Goal: Information Seeking & Learning: Find specific page/section

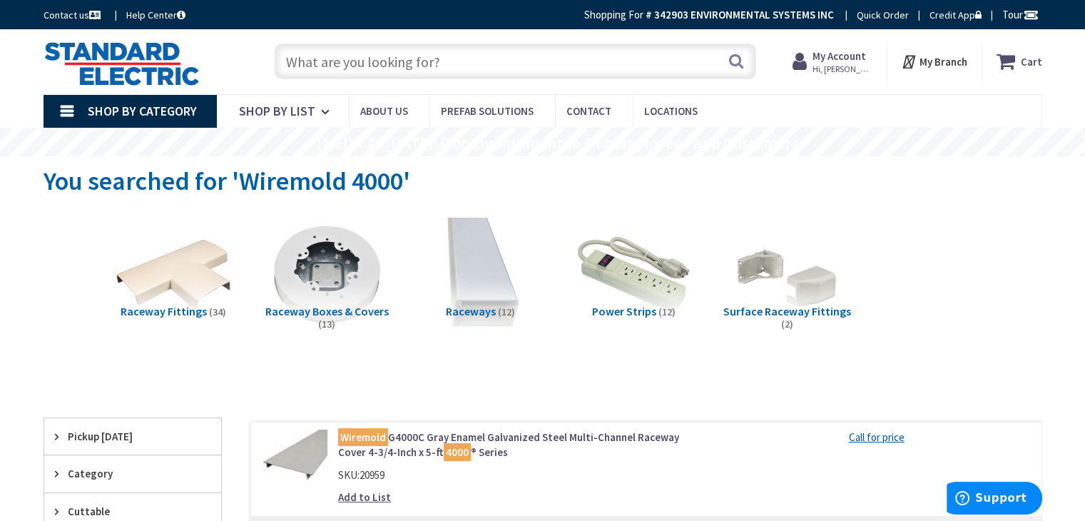
click at [429, 58] on input "text" at bounding box center [516, 62] width 482 height 36
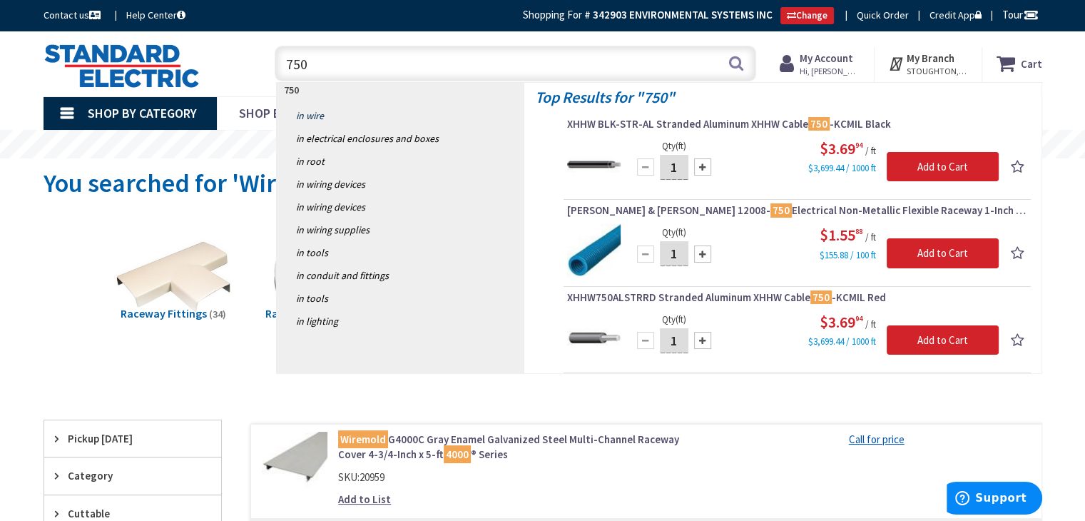
type input "750"
click at [307, 108] on link "in Wire" at bounding box center [401, 115] width 248 height 23
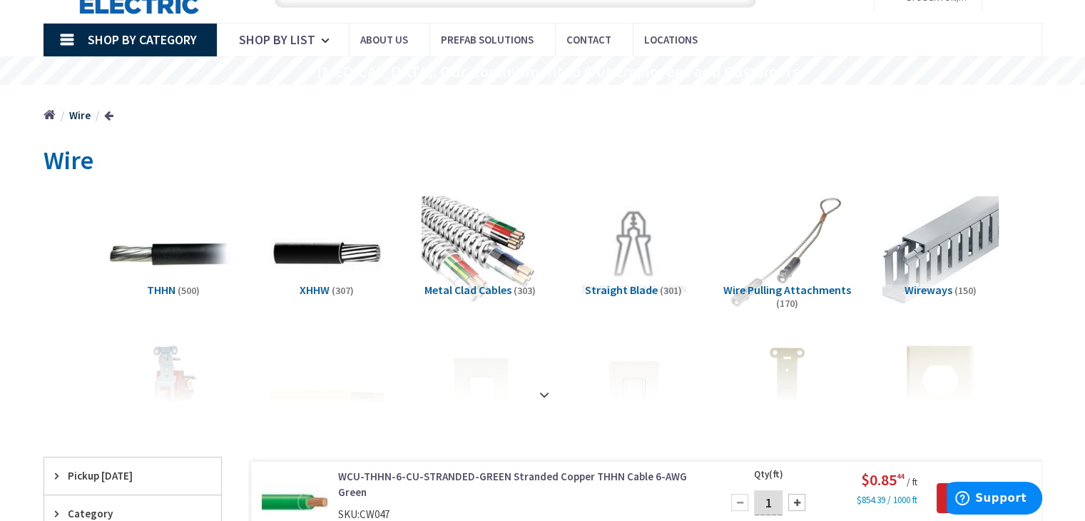
click at [175, 252] on img at bounding box center [172, 253] width 129 height 129
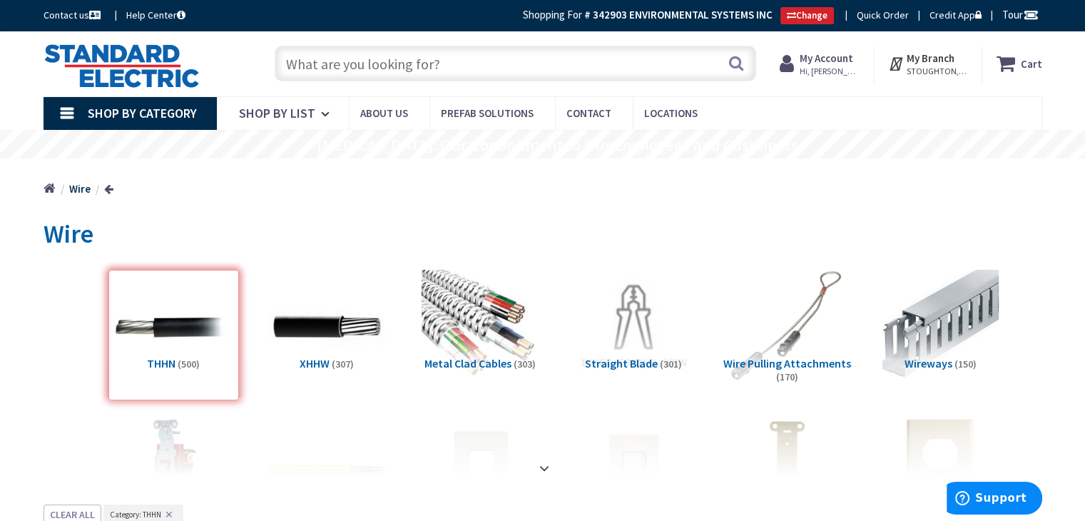
click at [393, 52] on input "text" at bounding box center [516, 64] width 482 height 36
type input "750"
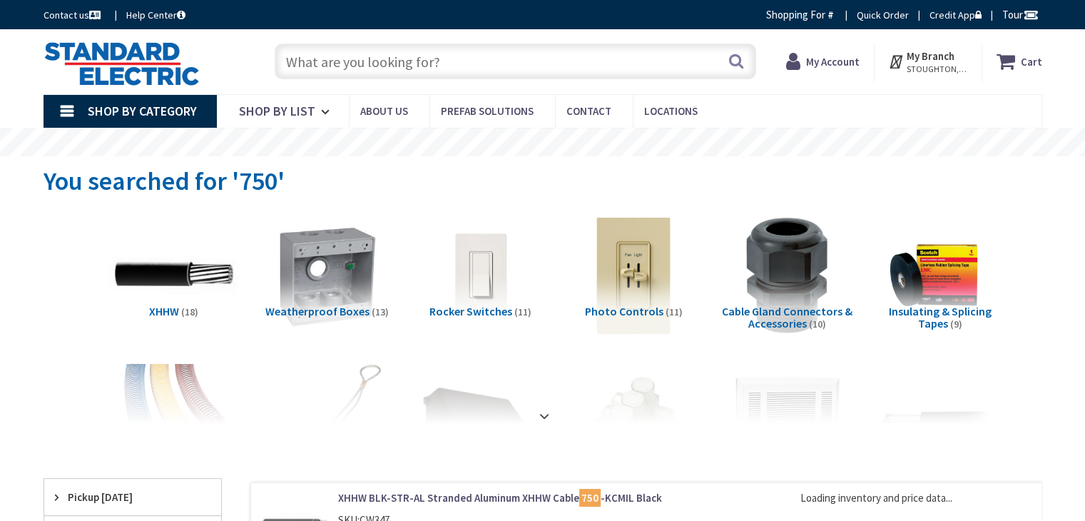
click at [183, 258] on img at bounding box center [172, 274] width 129 height 129
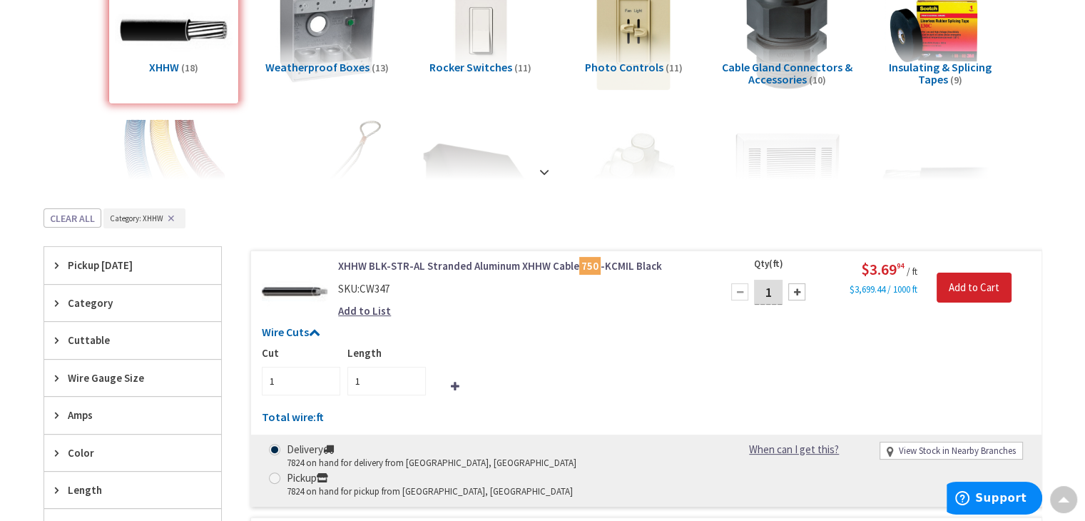
scroll to position [166, 0]
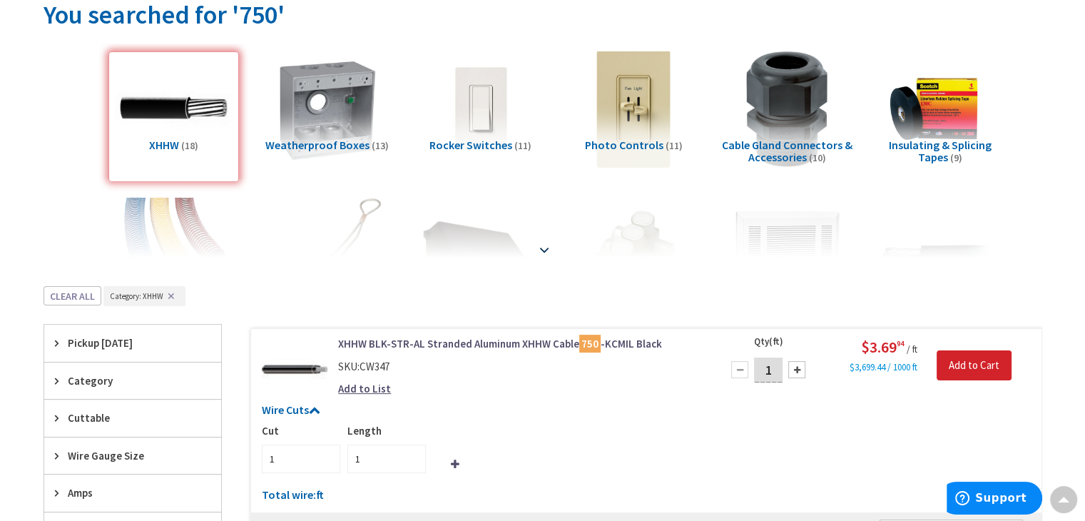
click at [542, 241] on strong at bounding box center [544, 246] width 17 height 16
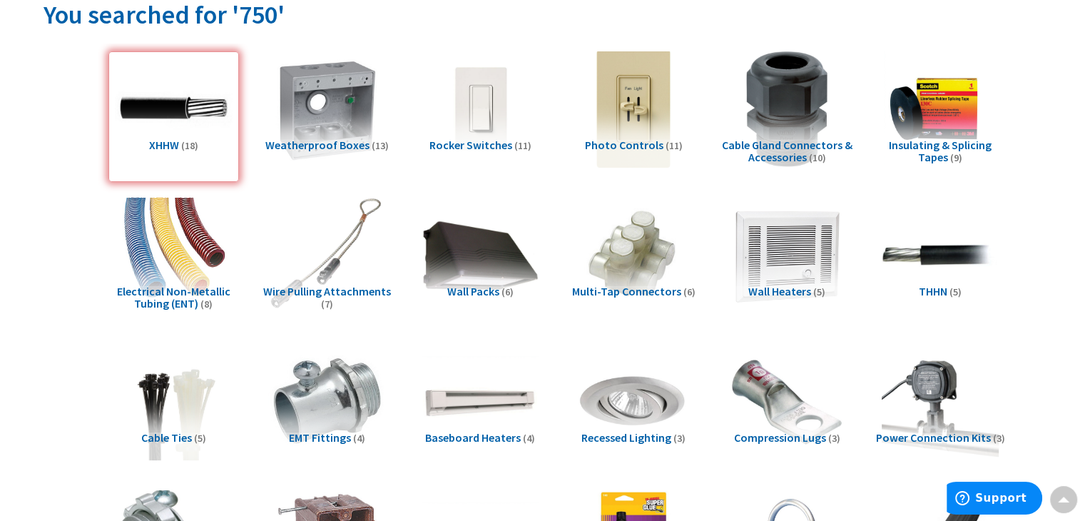
click at [947, 295] on h5 "THHN (5)" at bounding box center [940, 291] width 131 height 13
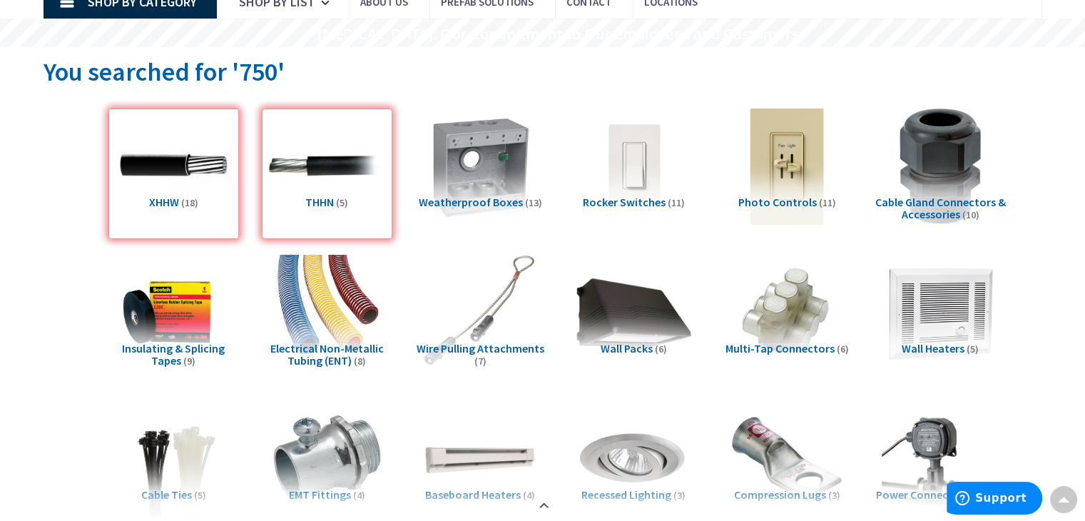
scroll to position [0, 0]
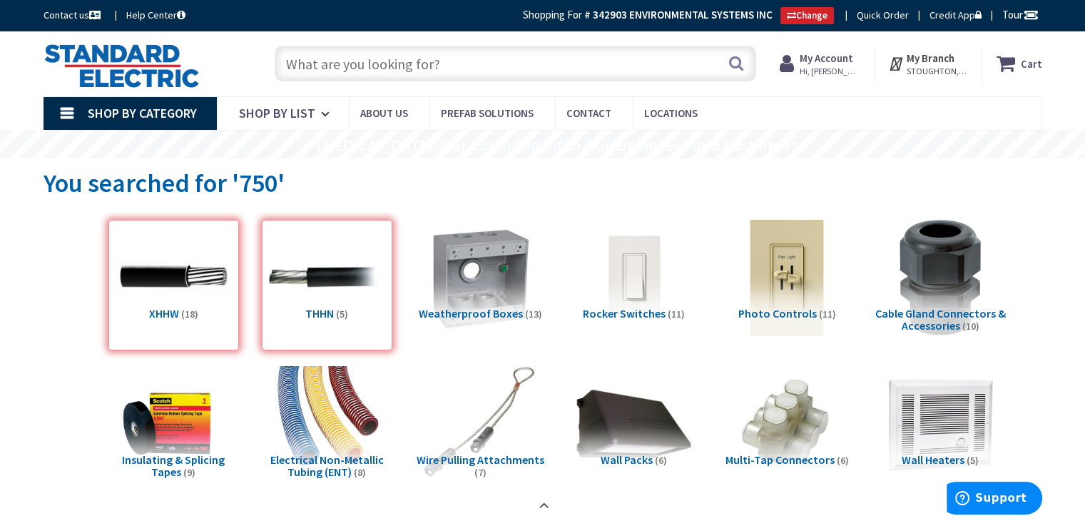
drag, startPoint x: 161, startPoint y: 260, endPoint x: 190, endPoint y: 273, distance: 31.0
click at [162, 260] on div "XHHW (18)" at bounding box center [173, 285] width 131 height 131
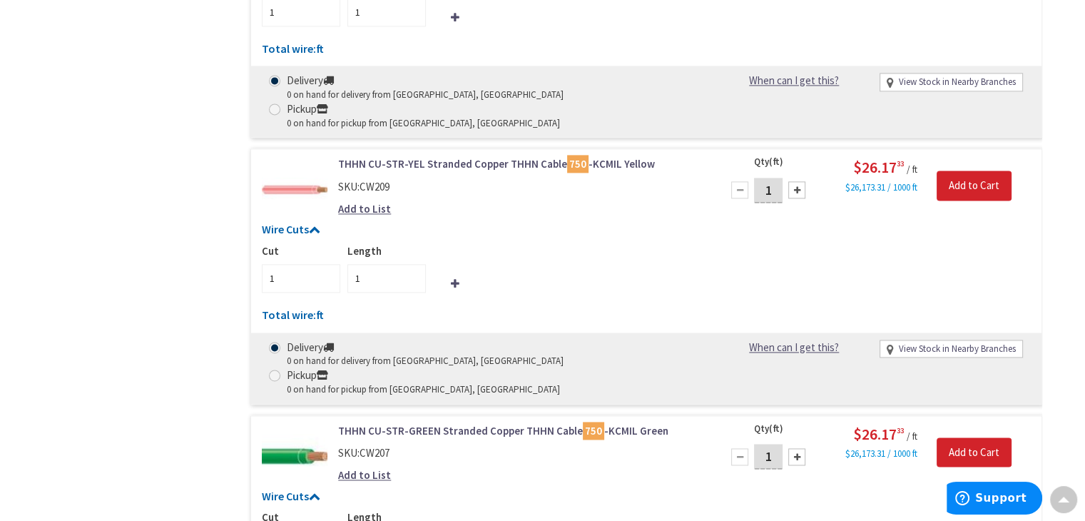
scroll to position [1705, 0]
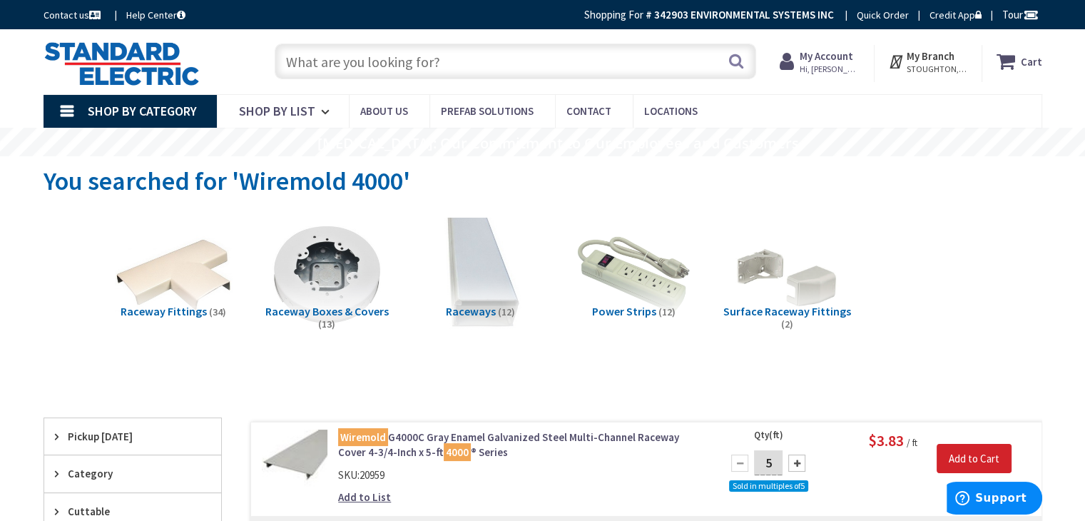
click at [547, 55] on input "text" at bounding box center [516, 62] width 482 height 36
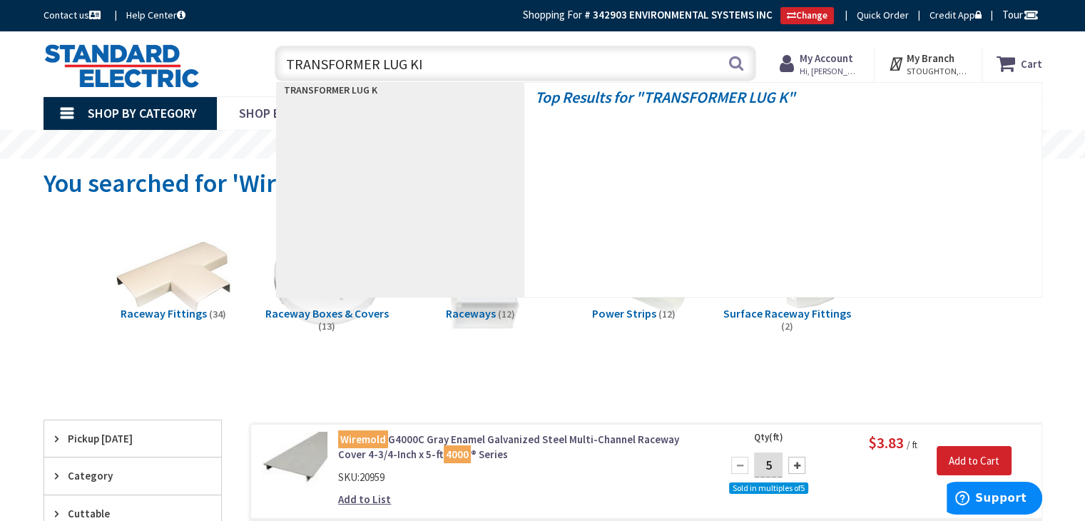
type input "TRANSFORMER LUG KIT"
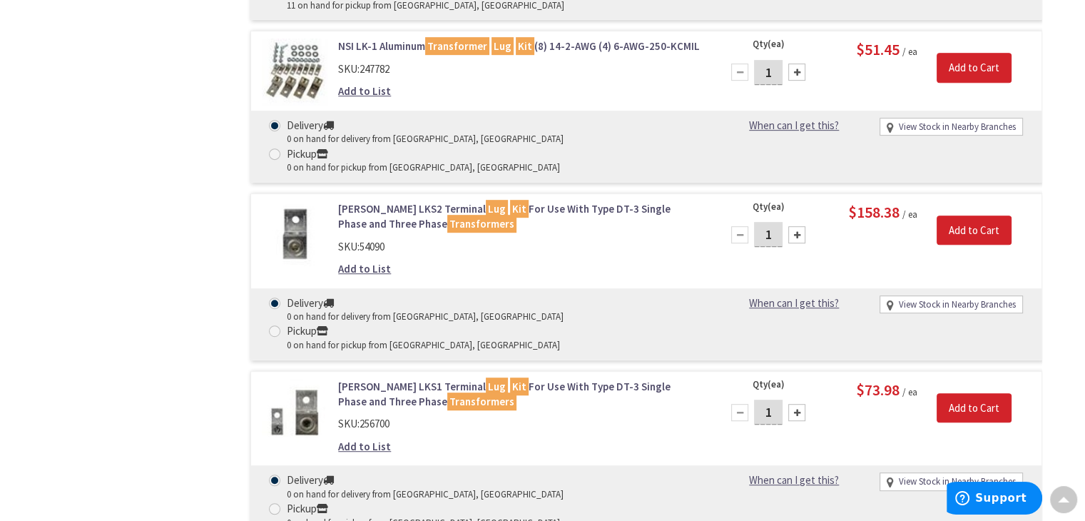
scroll to position [642, 0]
